Goal: Information Seeking & Learning: Learn about a topic

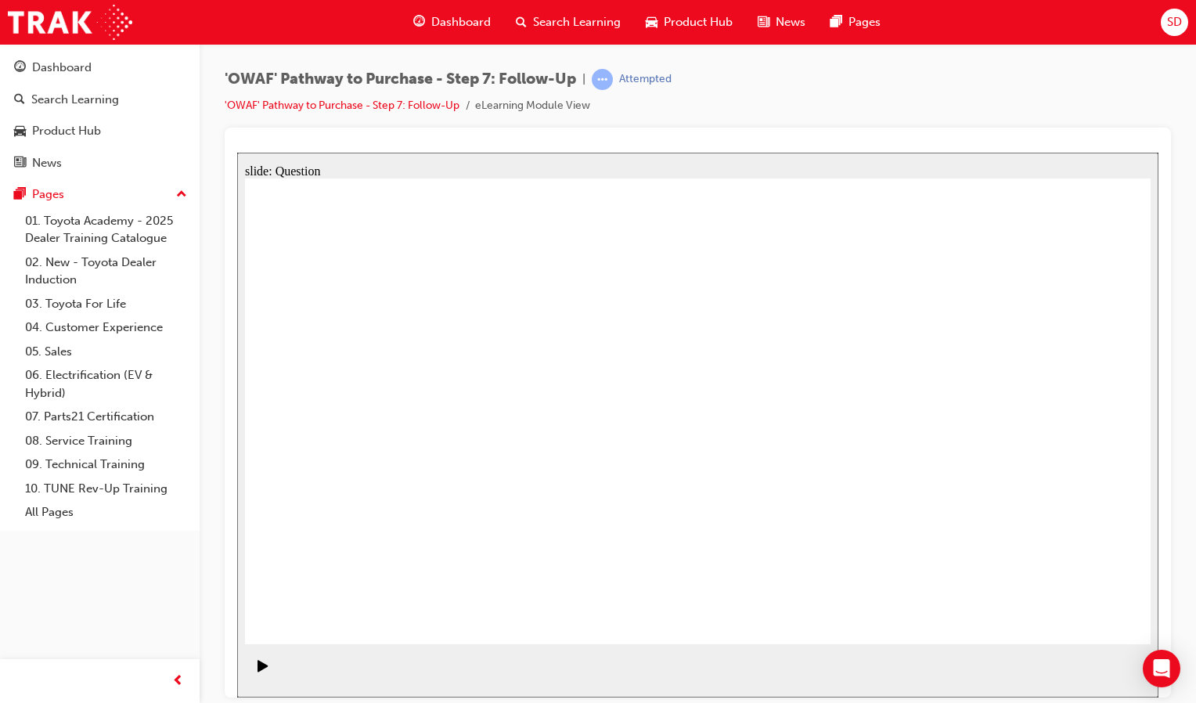
radio input "true"
drag, startPoint x: 528, startPoint y: 528, endPoint x: 683, endPoint y: 344, distance: 240.0
drag, startPoint x: 690, startPoint y: 574, endPoint x: 496, endPoint y: 401, distance: 260.0
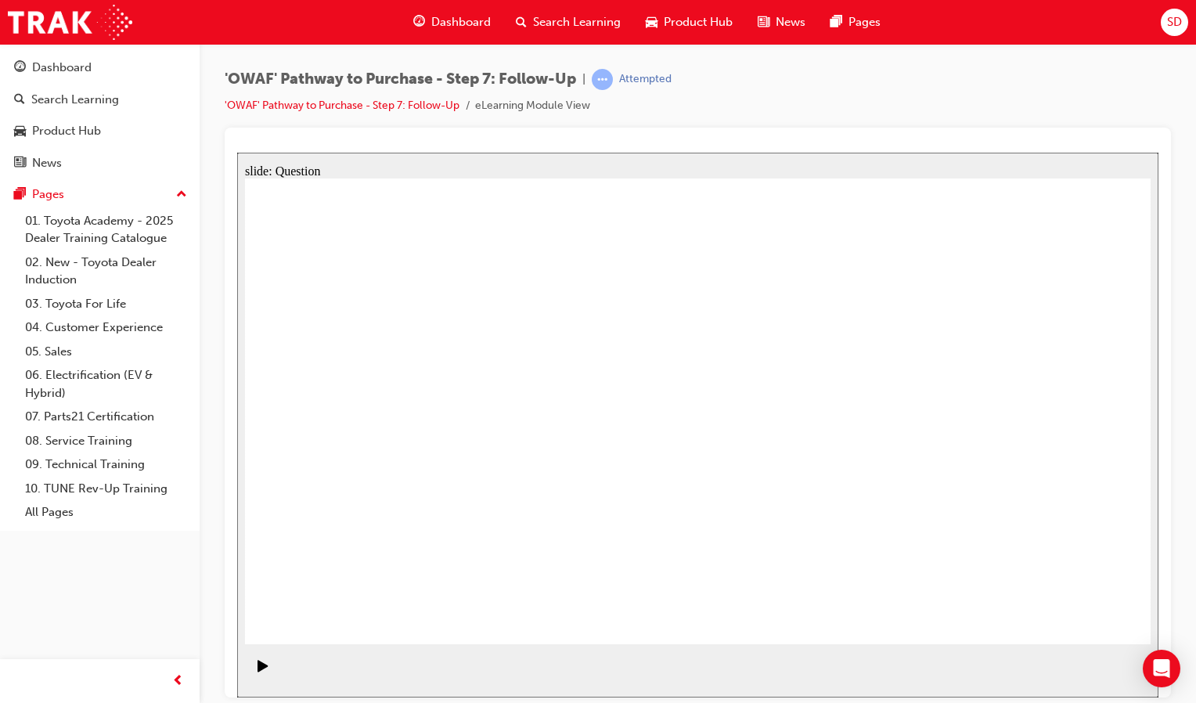
drag, startPoint x: 852, startPoint y: 537, endPoint x: 553, endPoint y: 459, distance: 308.3
radio input "true"
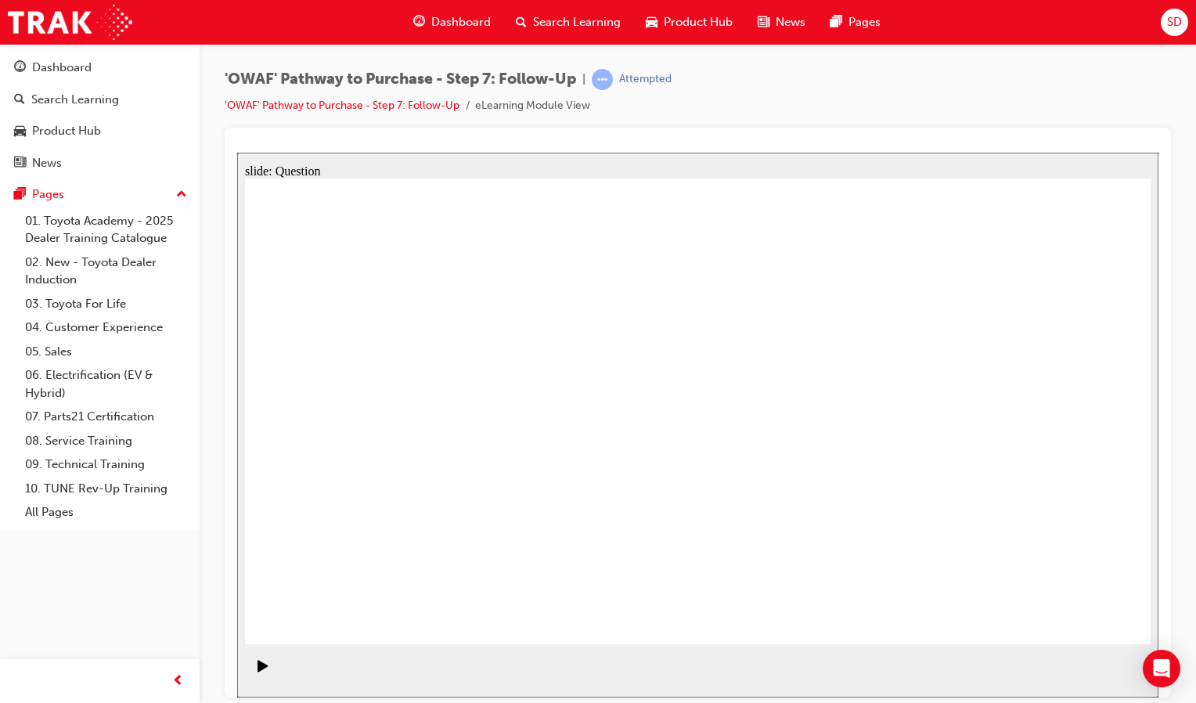
radio input "true"
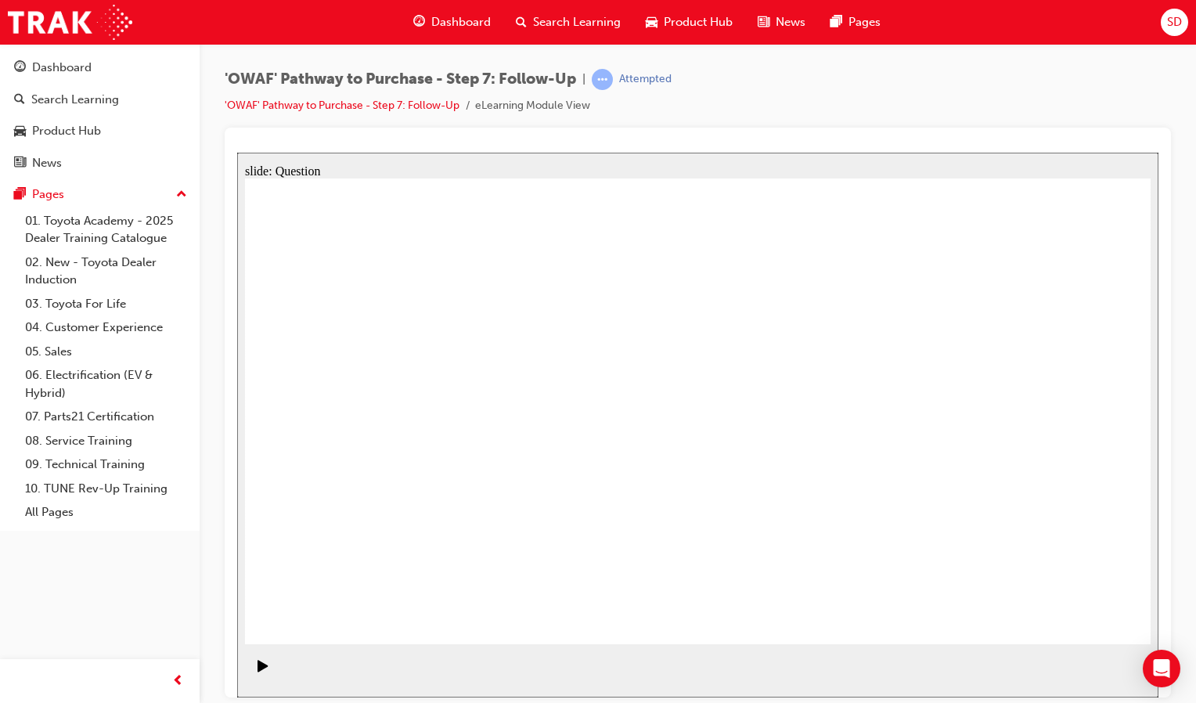
radio input "true"
